Goal: Find specific page/section: Find specific page/section

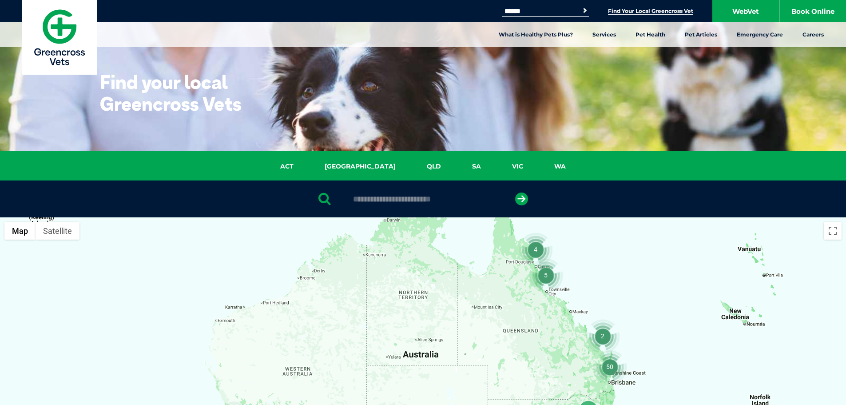
click at [371, 204] on div at bounding box center [423, 198] width 846 height 37
click at [388, 200] on input "text" at bounding box center [423, 199] width 149 height 9
type input "*"
click at [544, 8] on input "Search for:" at bounding box center [539, 11] width 75 height 7
type input "*******"
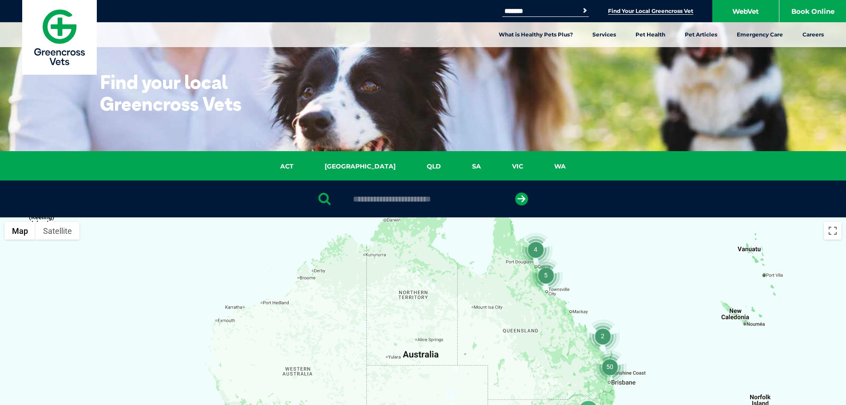
click at [580, 6] on button "Search" at bounding box center [584, 10] width 9 height 9
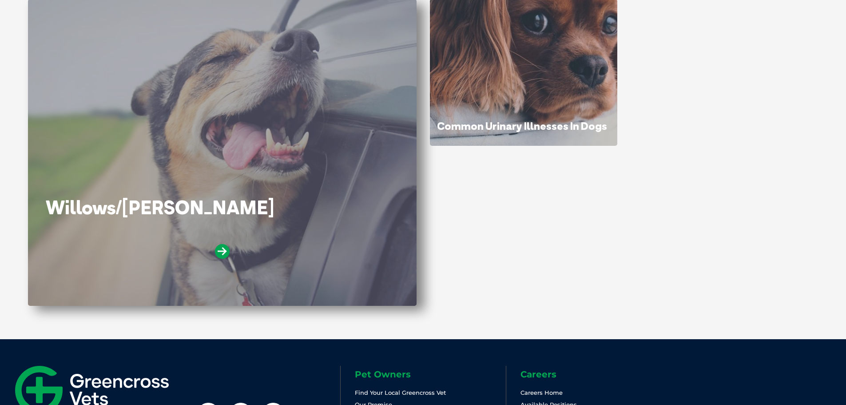
scroll to position [133, 0]
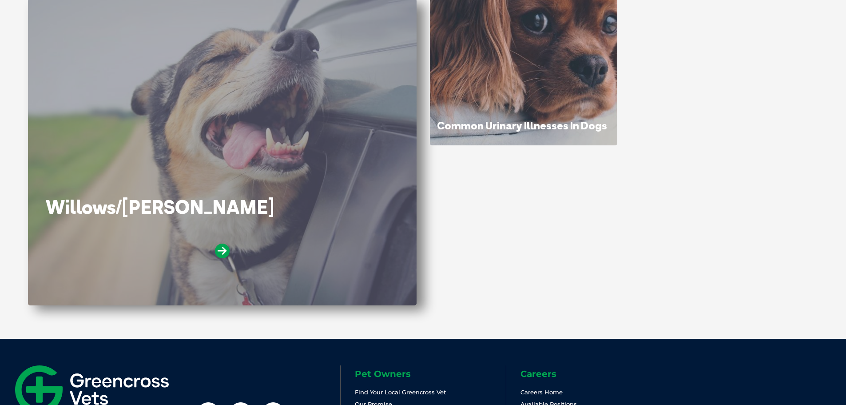
click at [187, 210] on h1 "Willows/[PERSON_NAME]" at bounding box center [222, 207] width 353 height 23
click at [218, 247] on icon at bounding box center [222, 250] width 15 height 15
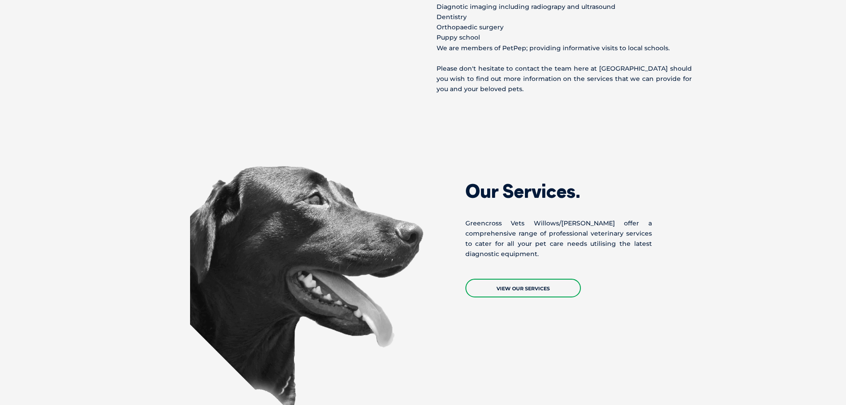
scroll to position [577, 0]
